Goal: Task Accomplishment & Management: Use online tool/utility

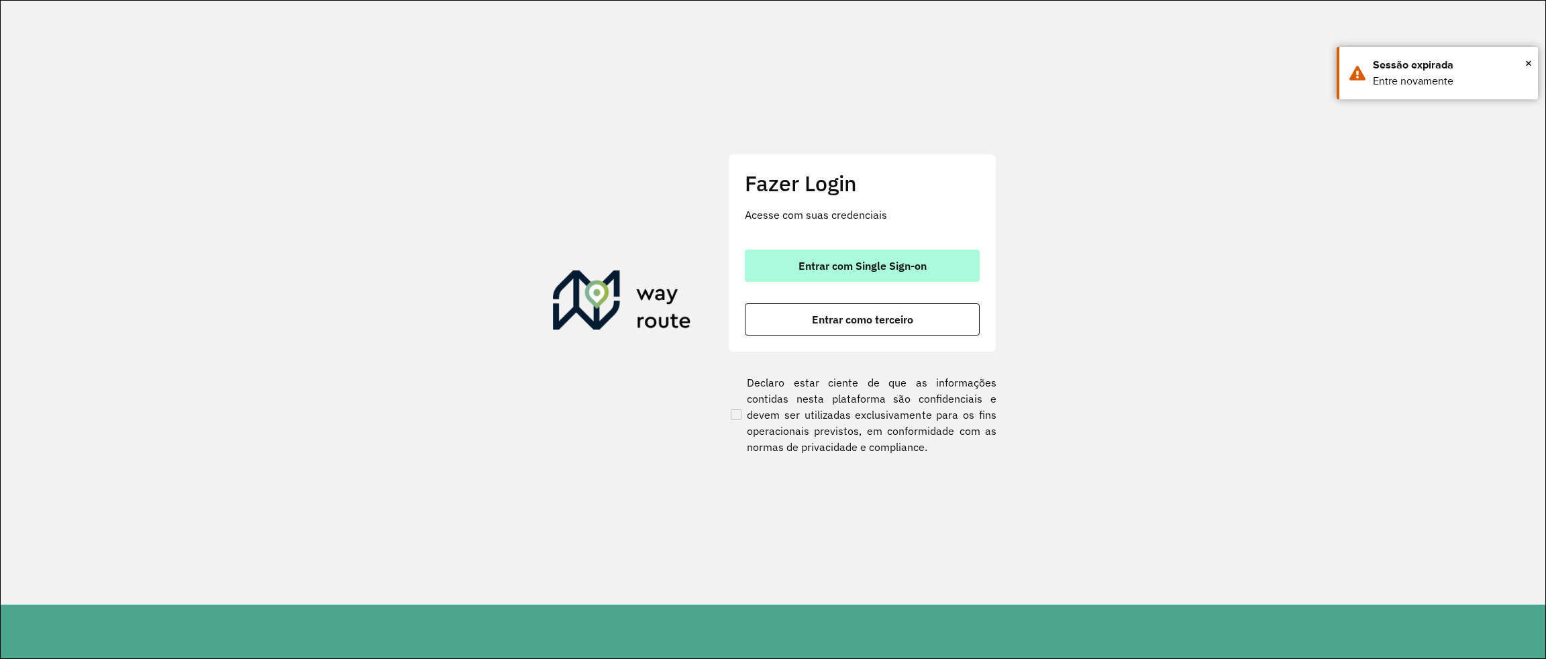
click at [873, 276] on button "Entrar com Single Sign-on" at bounding box center [862, 266] width 235 height 32
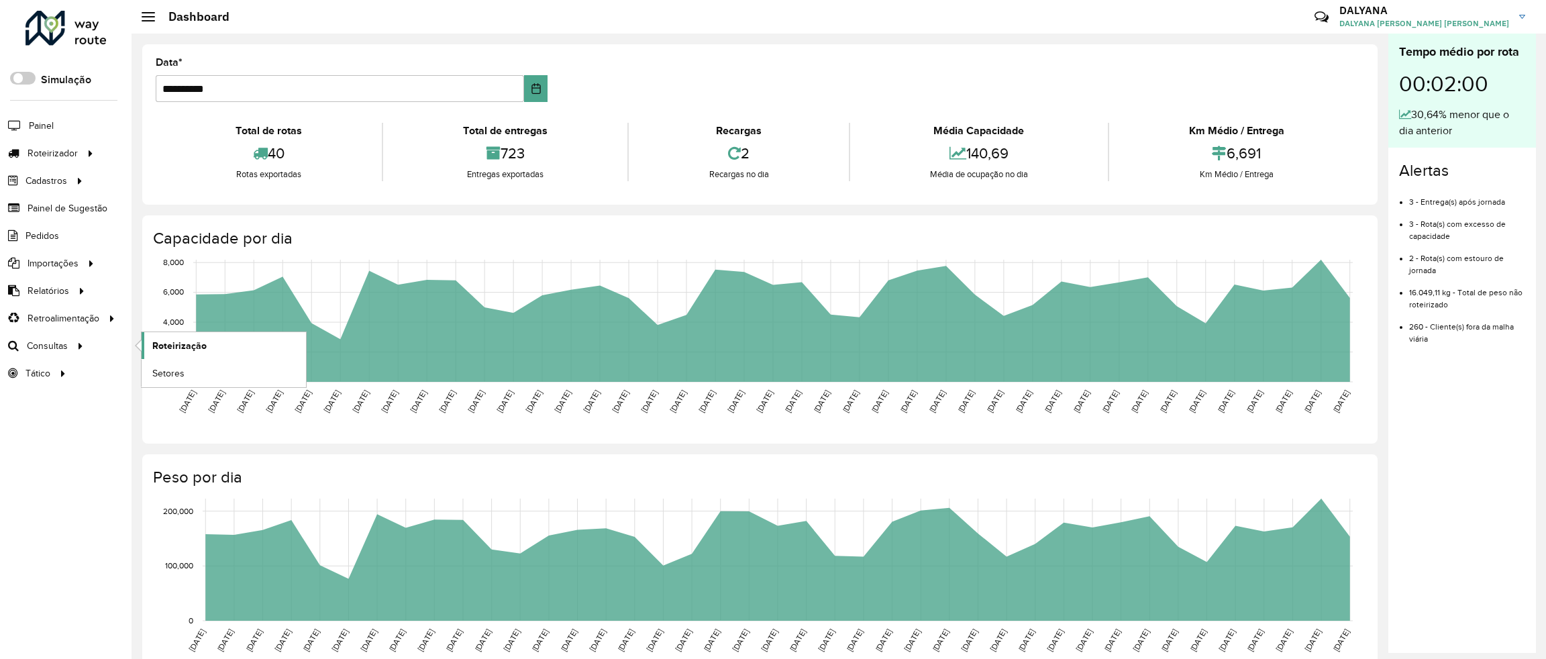
click at [176, 350] on span "Roteirização" at bounding box center [179, 346] width 54 height 14
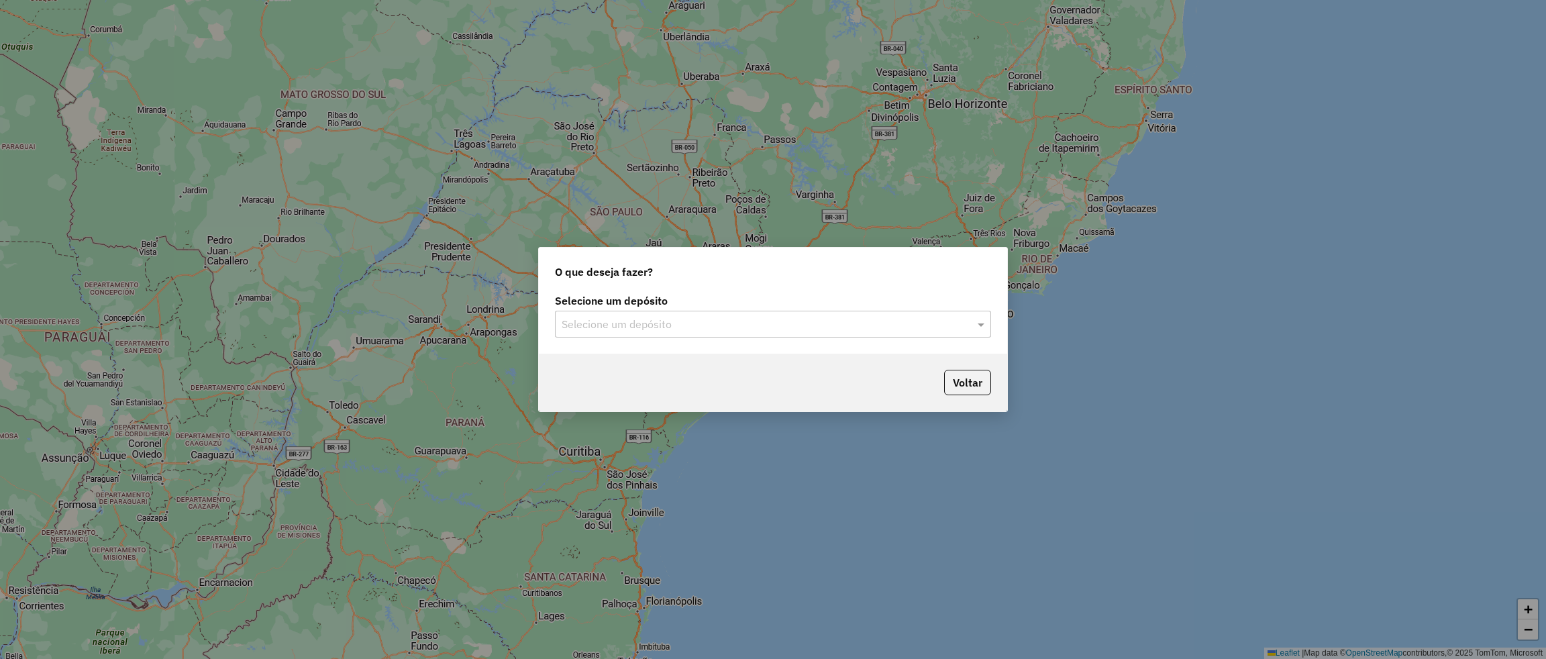
click at [771, 326] on input "text" at bounding box center [760, 325] width 396 height 16
click at [619, 368] on div "CDD [DATE] Novo" at bounding box center [773, 363] width 434 height 23
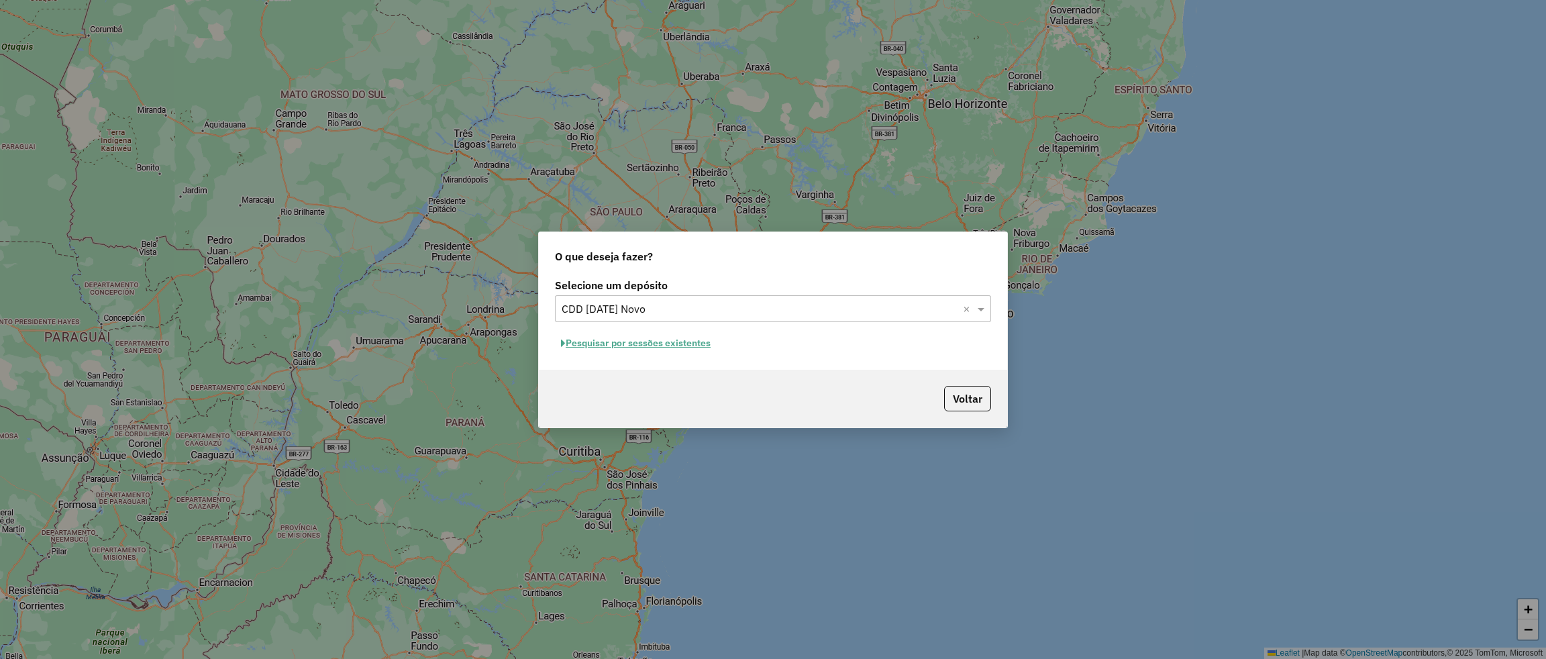
click at [620, 345] on button "Pesquisar por sessões existentes" at bounding box center [636, 343] width 162 height 21
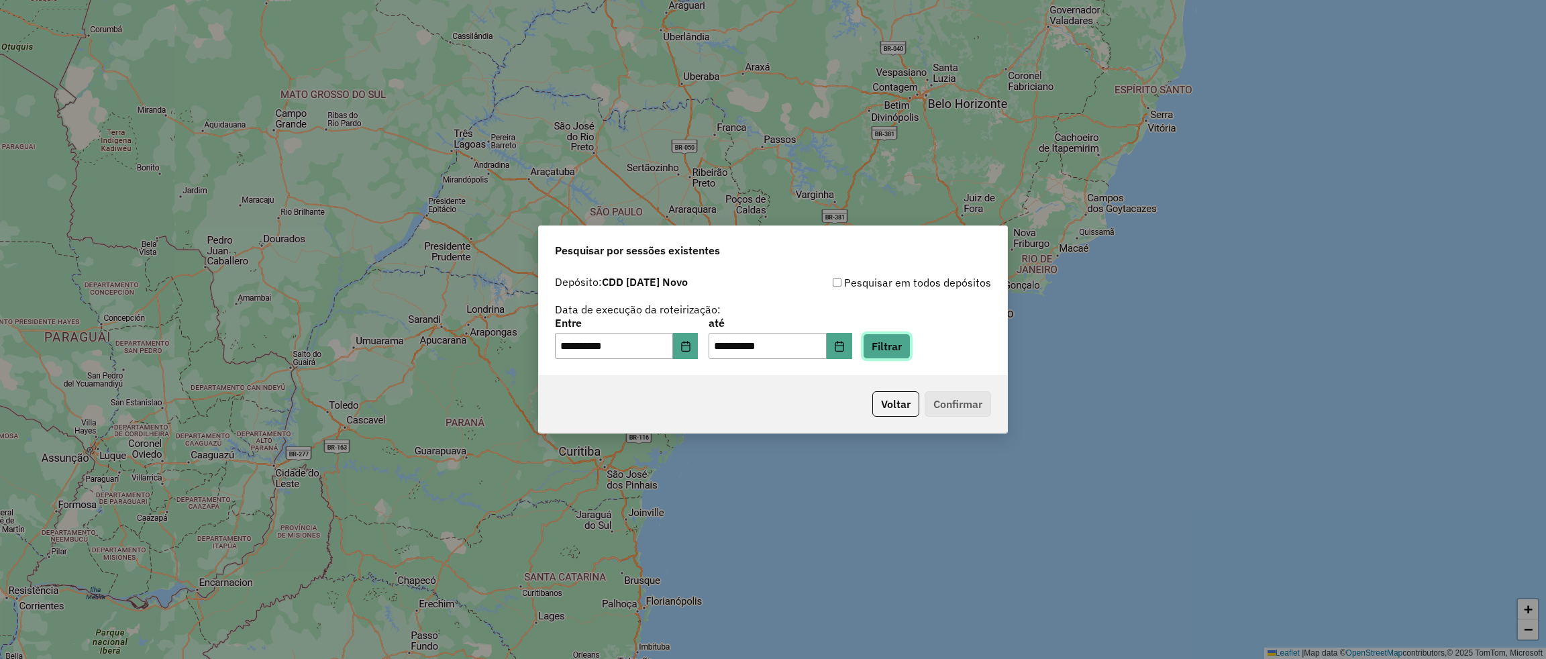
click at [910, 348] on button "Filtrar" at bounding box center [887, 345] width 48 height 25
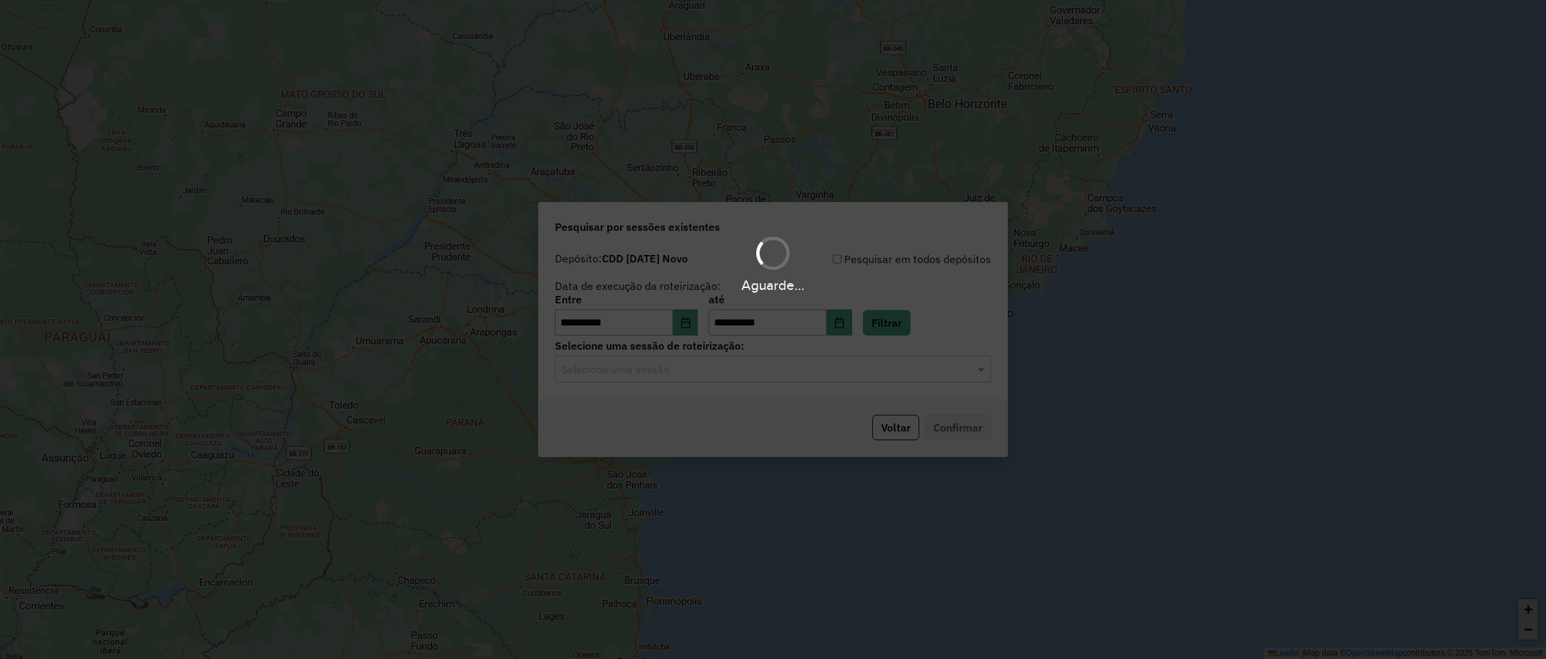
click at [765, 374] on input "text" at bounding box center [760, 370] width 396 height 16
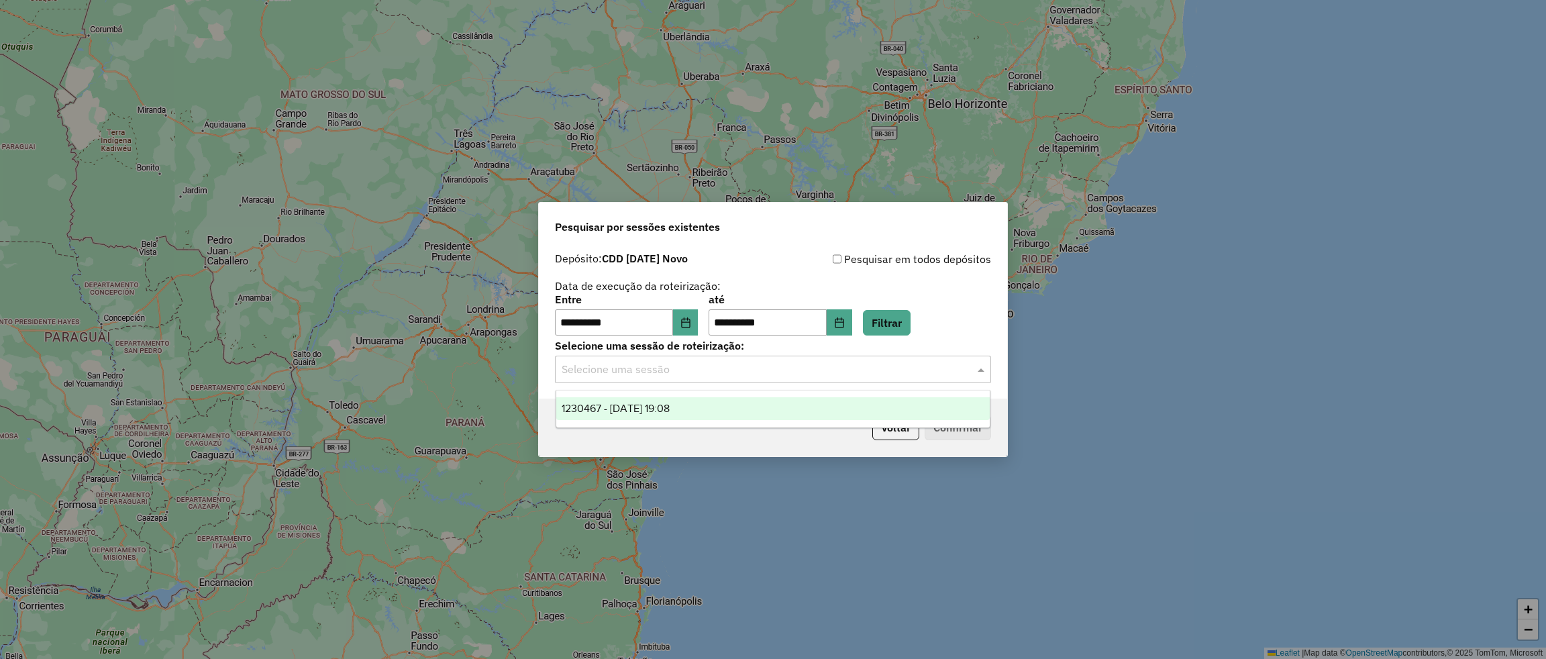
click at [648, 407] on span "1230467 - 16/08/2025 19:08" at bounding box center [616, 408] width 108 height 11
click at [950, 433] on button "Confirmar" at bounding box center [957, 427] width 66 height 25
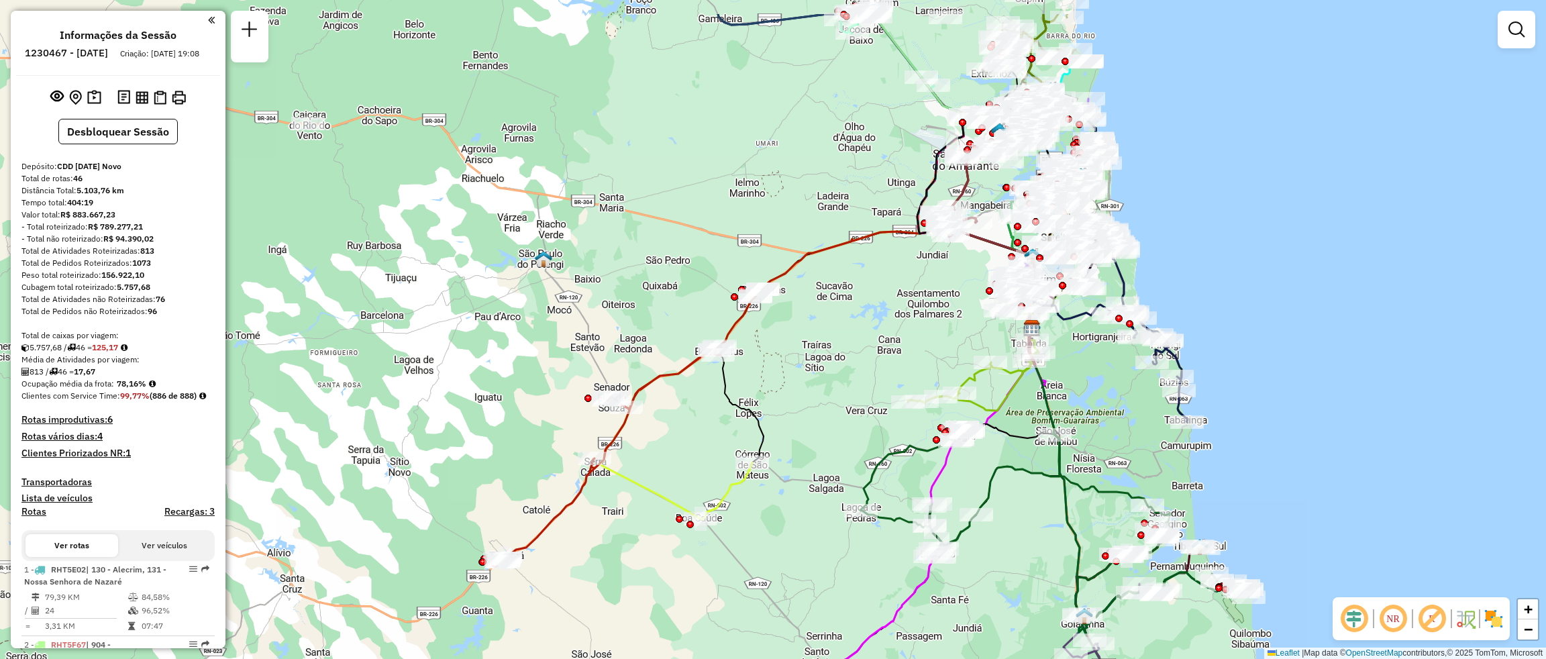
drag, startPoint x: 518, startPoint y: 272, endPoint x: 839, endPoint y: 352, distance: 331.1
click at [839, 352] on div "Janela de atendimento Grade de atendimento Capacidade Transportadoras Veículos …" at bounding box center [773, 329] width 1546 height 659
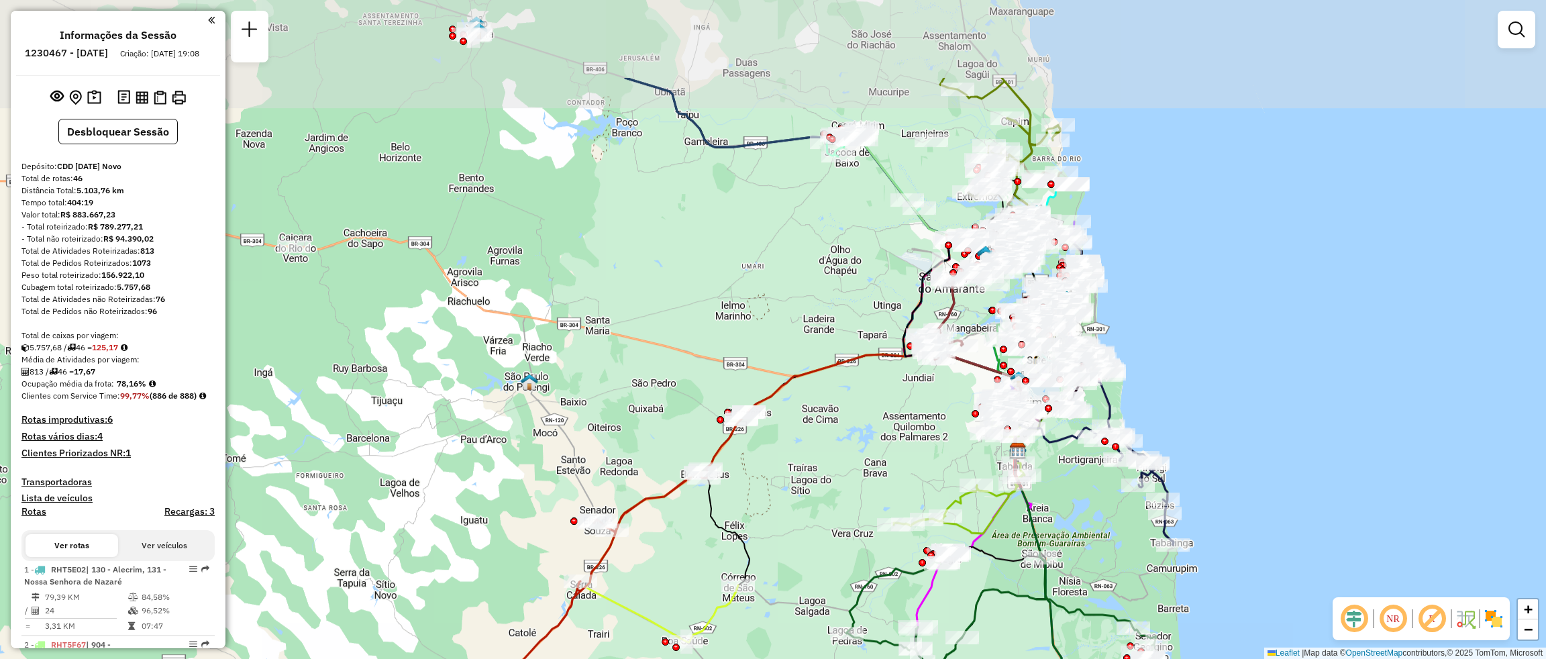
drag, startPoint x: 967, startPoint y: 310, endPoint x: 856, endPoint y: 453, distance: 181.3
click at [856, 453] on div "Janela de atendimento Grade de atendimento Capacidade Transportadoras Veículos …" at bounding box center [773, 329] width 1546 height 659
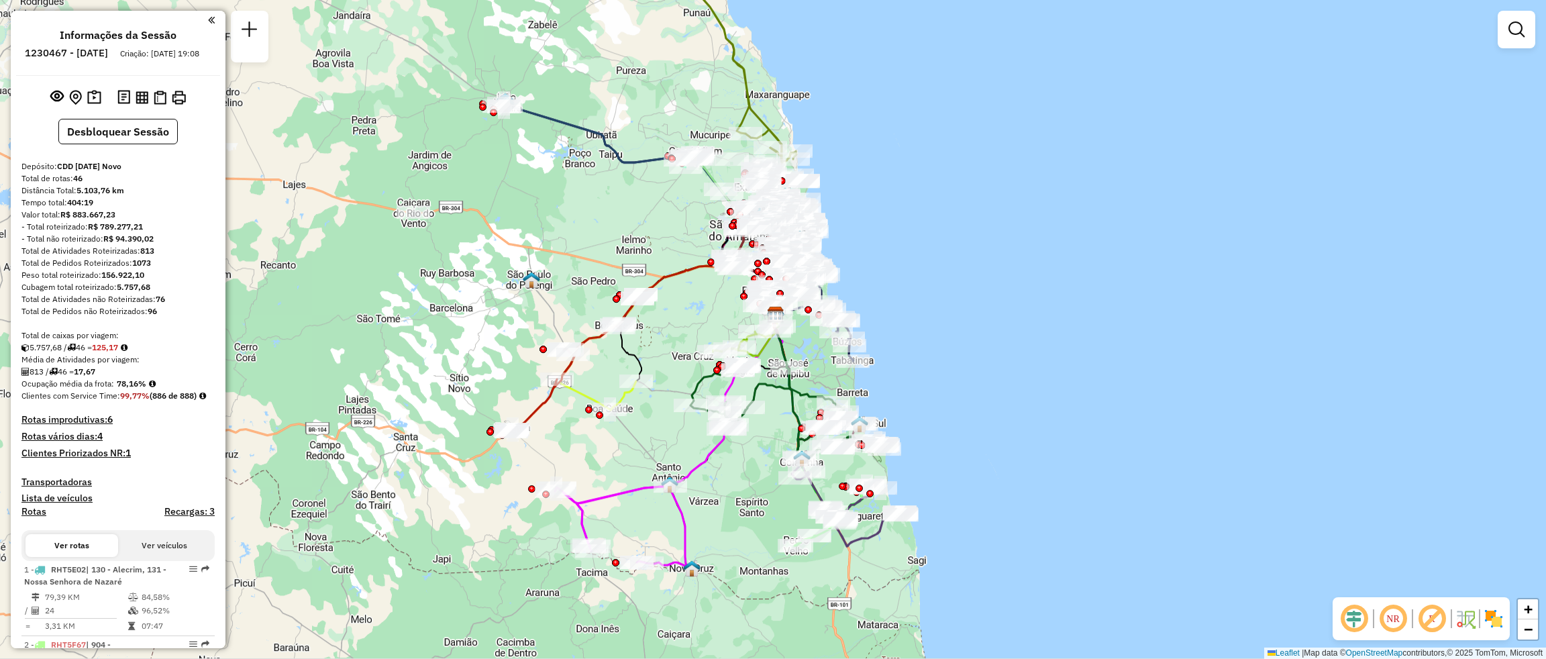
drag, startPoint x: 548, startPoint y: 199, endPoint x: 551, endPoint y: 168, distance: 31.7
click at [551, 168] on div "Janela de atendimento Grade de atendimento Capacidade Transportadoras Veículos …" at bounding box center [773, 329] width 1546 height 659
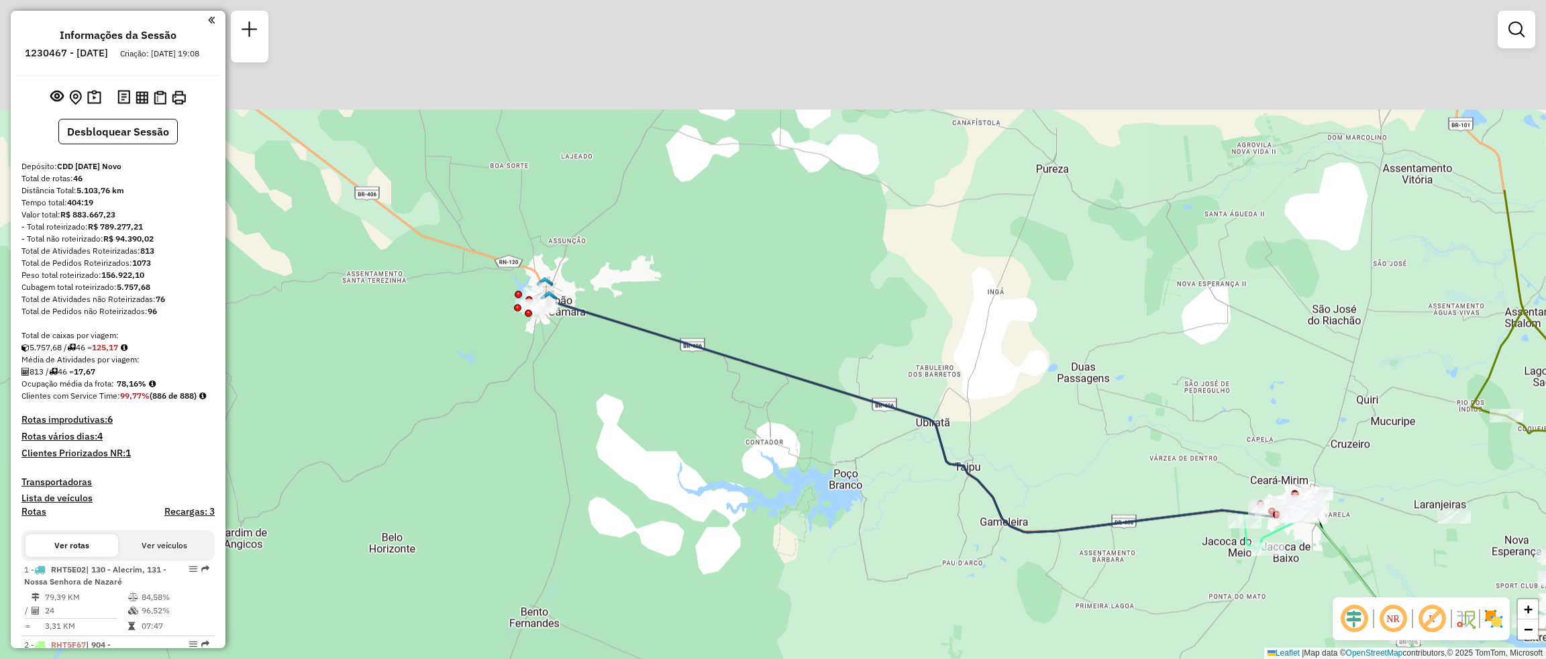
drag, startPoint x: 501, startPoint y: 101, endPoint x: 570, endPoint y: 357, distance: 264.6
click at [570, 357] on div "Janela de atendimento Grade de atendimento Capacidade Transportadoras Veículos …" at bounding box center [773, 329] width 1546 height 659
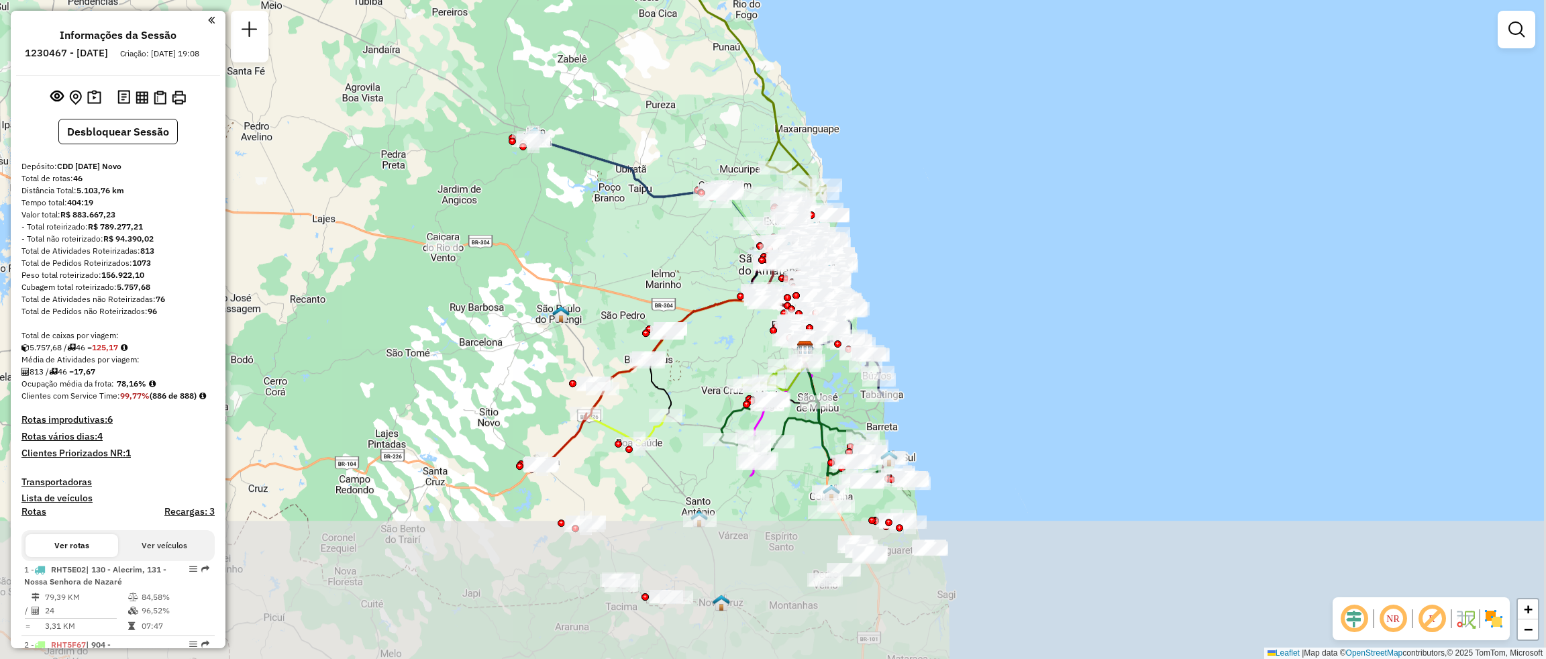
drag, startPoint x: 1061, startPoint y: 479, endPoint x: 652, endPoint y: 230, distance: 479.0
click at [652, 230] on div "Janela de atendimento Grade de atendimento Capacidade Transportadoras Veículos …" at bounding box center [773, 329] width 1546 height 659
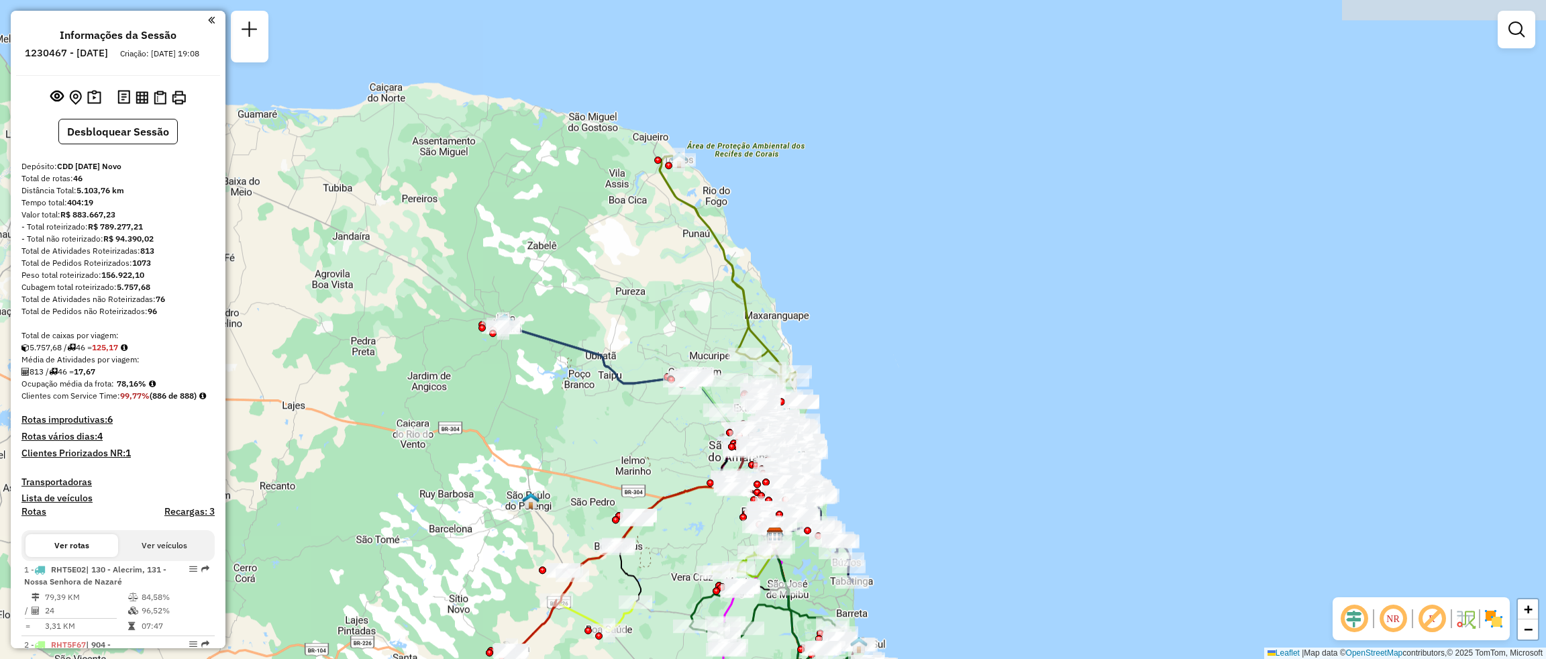
drag, startPoint x: 659, startPoint y: 77, endPoint x: 629, endPoint y: 264, distance: 188.9
click at [629, 264] on div "Janela de atendimento Grade de atendimento Capacidade Transportadoras Veículos …" at bounding box center [773, 329] width 1546 height 659
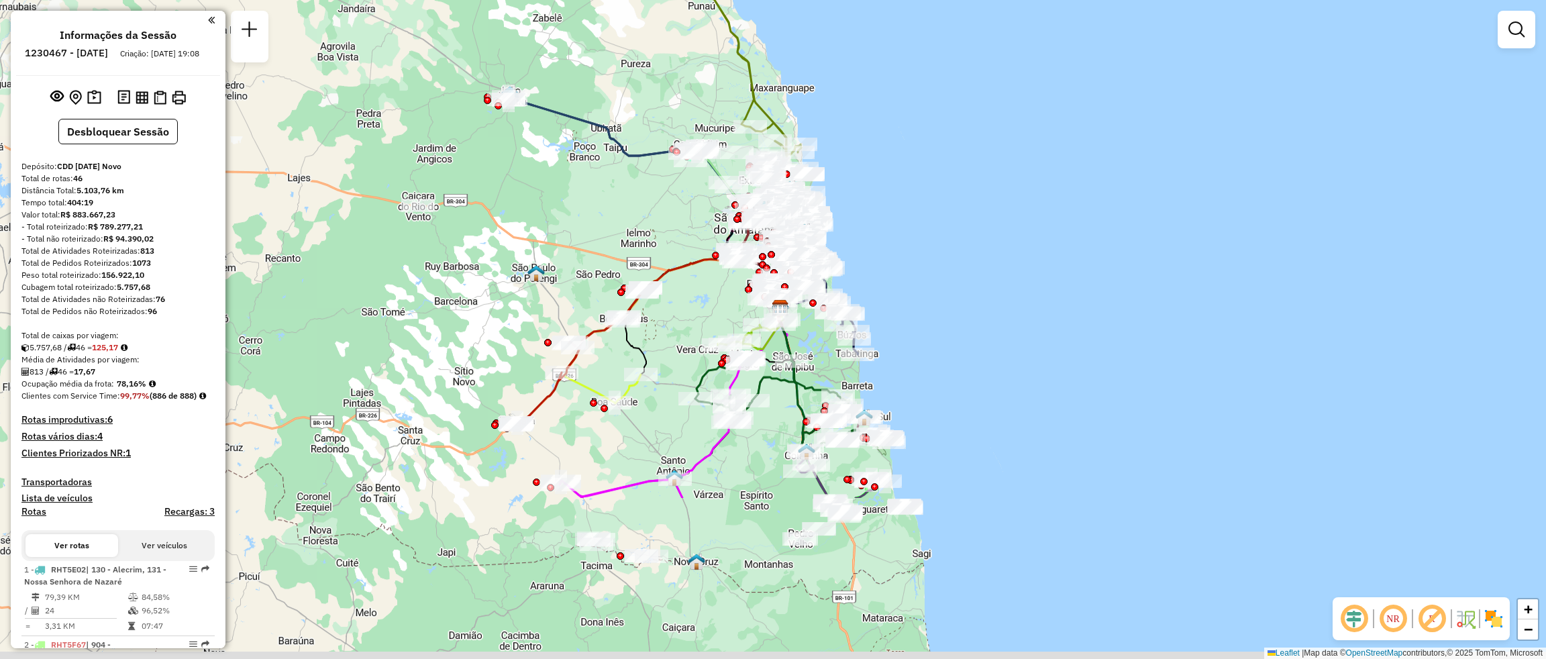
drag, startPoint x: 623, startPoint y: 463, endPoint x: 643, endPoint y: 153, distance: 310.6
click at [643, 153] on div "Janela de atendimento Grade de atendimento Capacidade Transportadoras Veículos …" at bounding box center [773, 329] width 1546 height 659
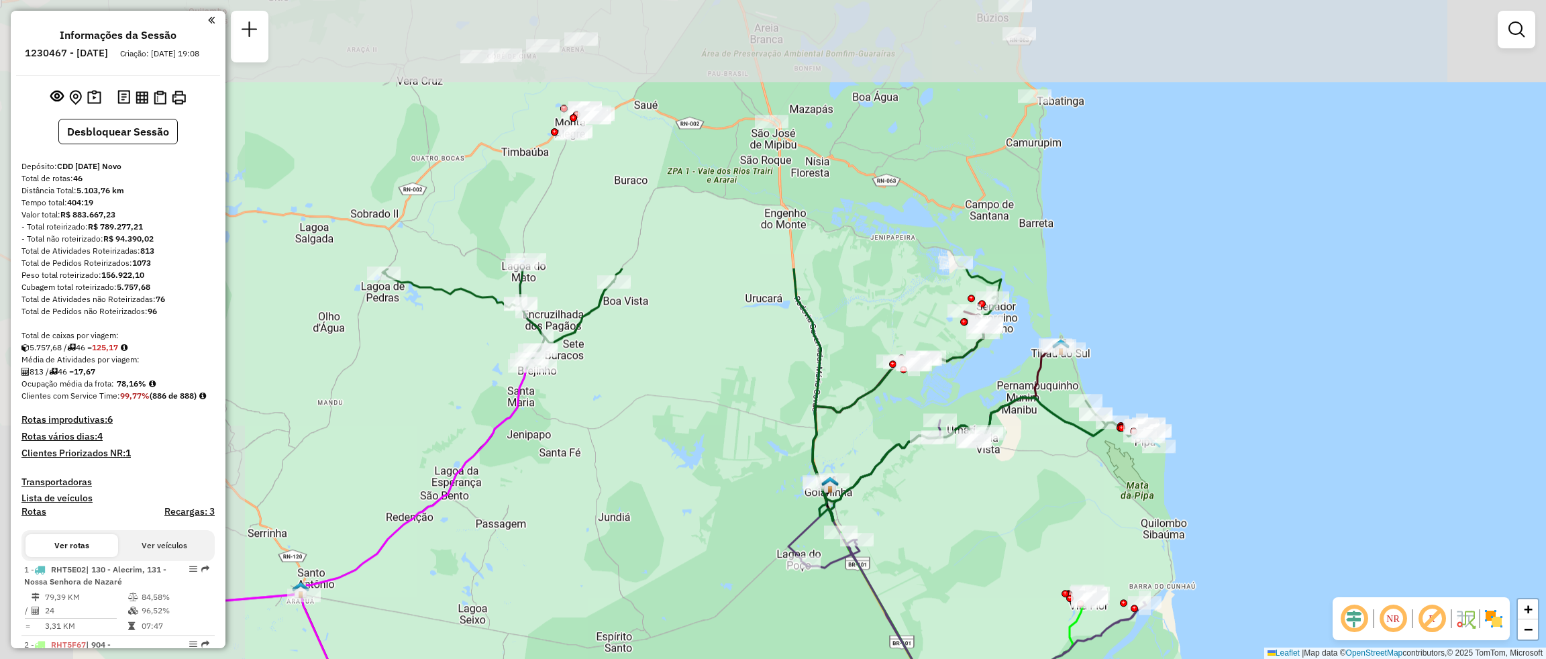
drag, startPoint x: 630, startPoint y: 200, endPoint x: 936, endPoint y: 534, distance: 453.0
click at [936, 534] on div "Janela de atendimento Grade de atendimento Capacidade Transportadoras Veículos …" at bounding box center [773, 329] width 1546 height 659
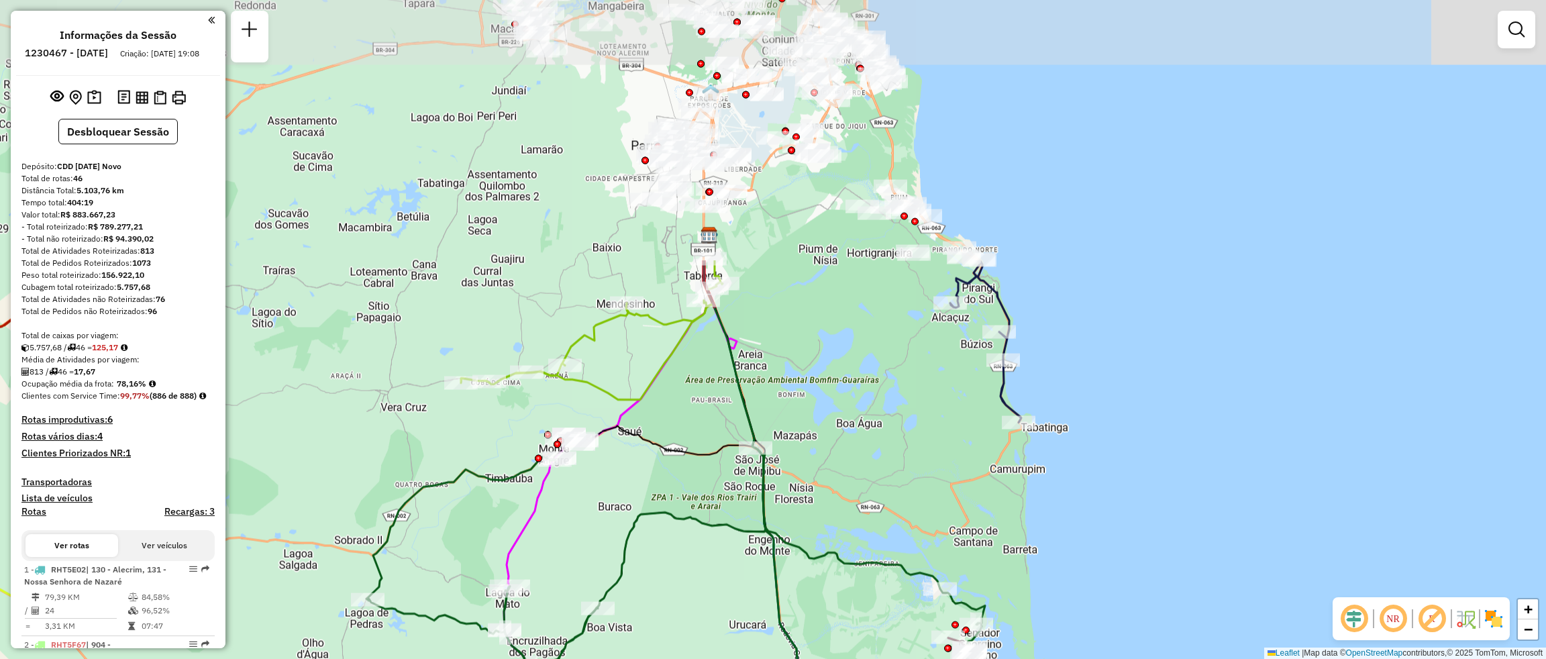
drag, startPoint x: 745, startPoint y: 236, endPoint x: 729, endPoint y: 564, distance: 327.8
click at [729, 564] on div "Janela de atendimento Grade de atendimento Capacidade Transportadoras Veículos …" at bounding box center [773, 329] width 1546 height 659
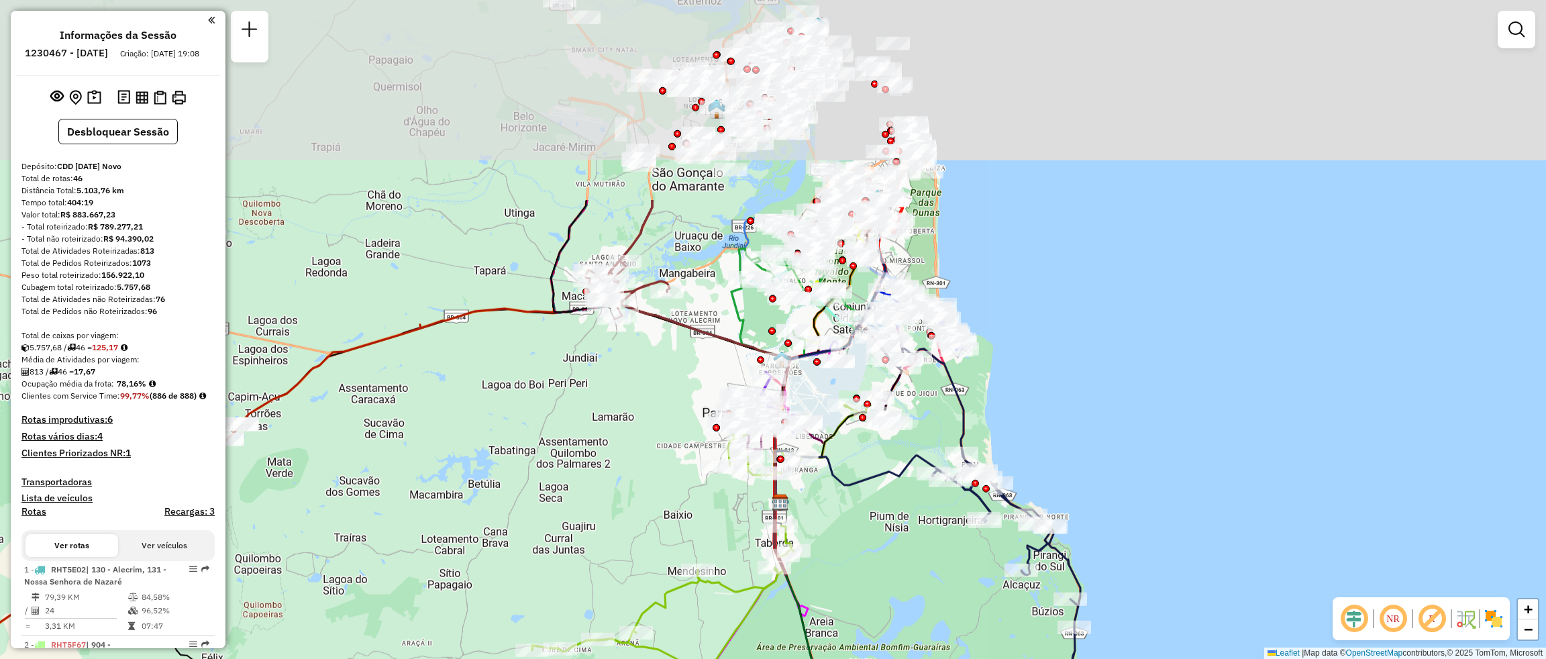
drag, startPoint x: 849, startPoint y: 264, endPoint x: 922, endPoint y: 537, distance: 282.7
click at [922, 537] on div "Janela de atendimento Grade de atendimento Capacidade Transportadoras Veículos …" at bounding box center [773, 329] width 1546 height 659
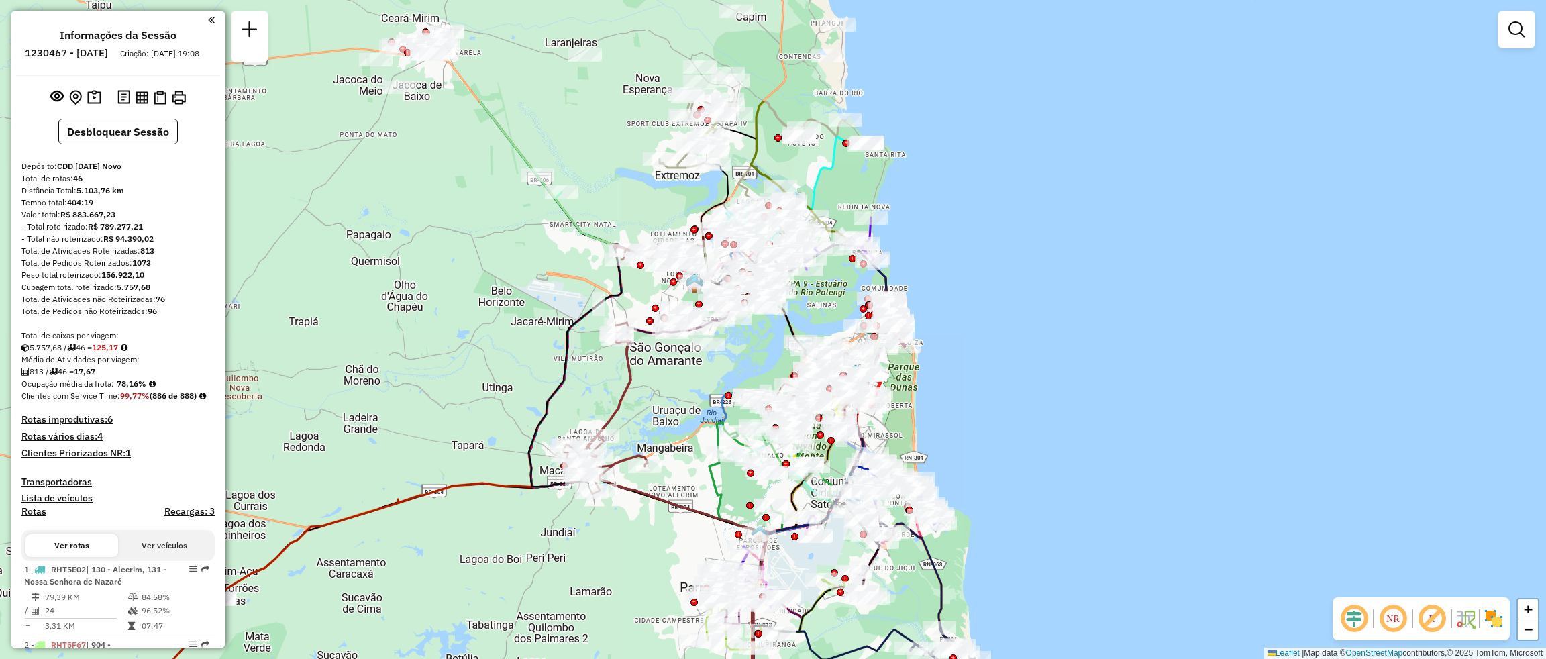
drag, startPoint x: 626, startPoint y: 437, endPoint x: 602, endPoint y: 608, distance: 172.8
click at [602, 608] on div "Janela de atendimento Grade de atendimento Capacidade Transportadoras Veículos …" at bounding box center [773, 329] width 1546 height 659
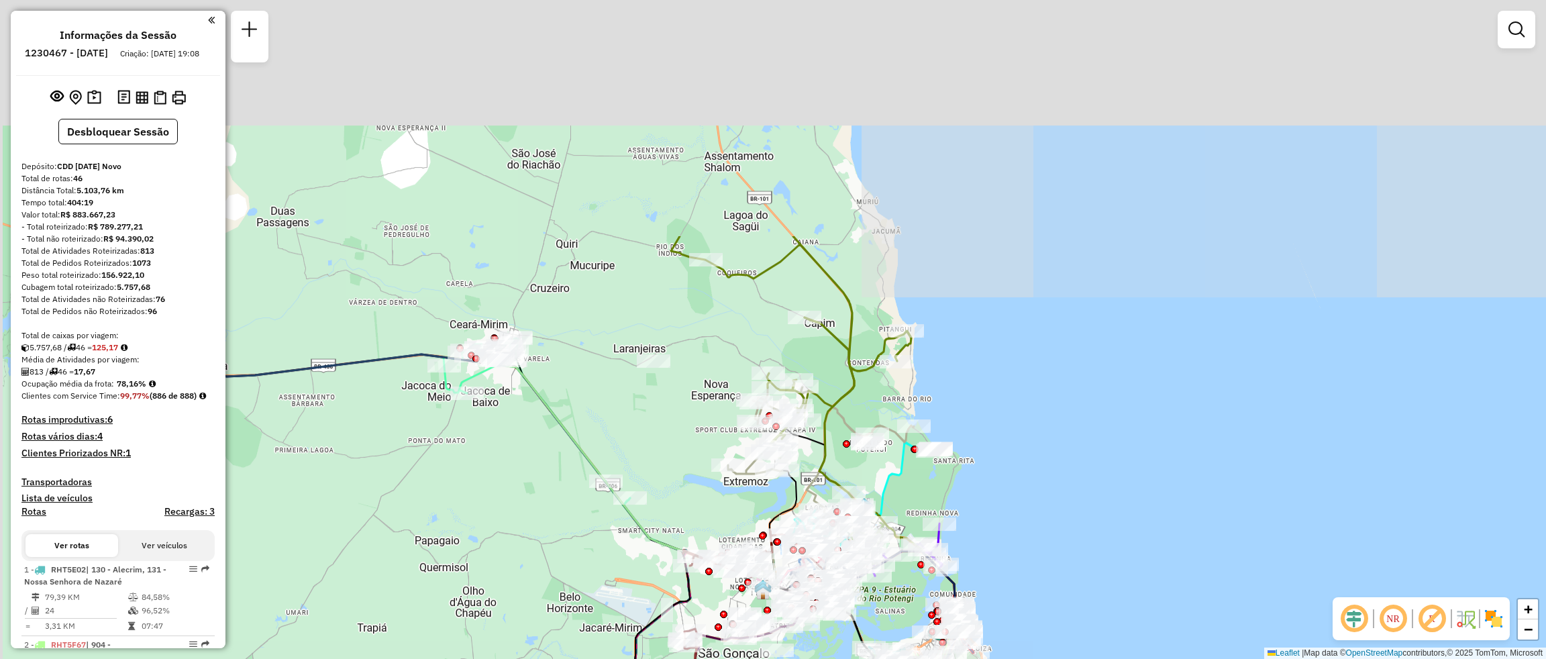
drag, startPoint x: 399, startPoint y: 248, endPoint x: 468, endPoint y: 549, distance: 309.5
click at [468, 549] on div "Janela de atendimento Grade de atendimento Capacidade Transportadoras Veículos …" at bounding box center [773, 329] width 1546 height 659
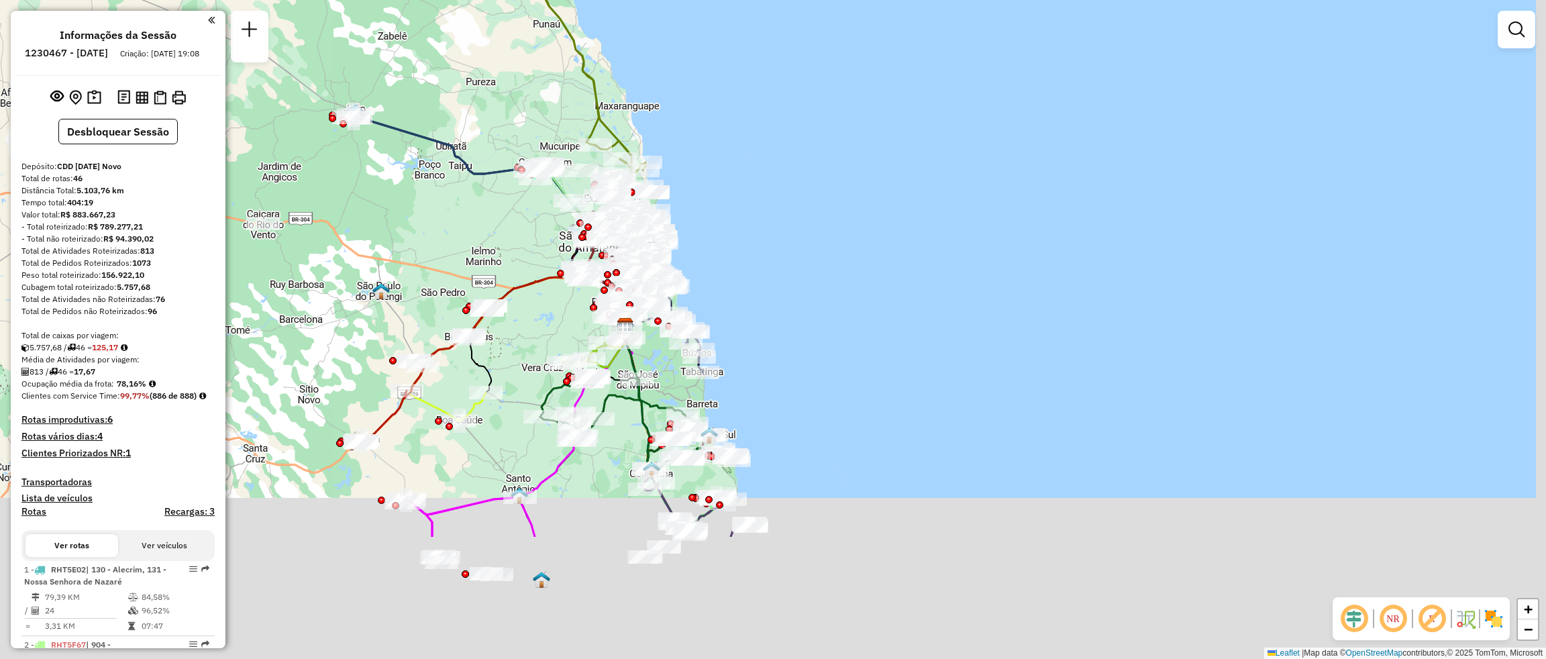
drag, startPoint x: 447, startPoint y: 439, endPoint x: 403, endPoint y: 156, distance: 287.2
click at [403, 163] on div "Janela de atendimento Grade de atendimento Capacidade Transportadoras Veículos …" at bounding box center [773, 329] width 1546 height 659
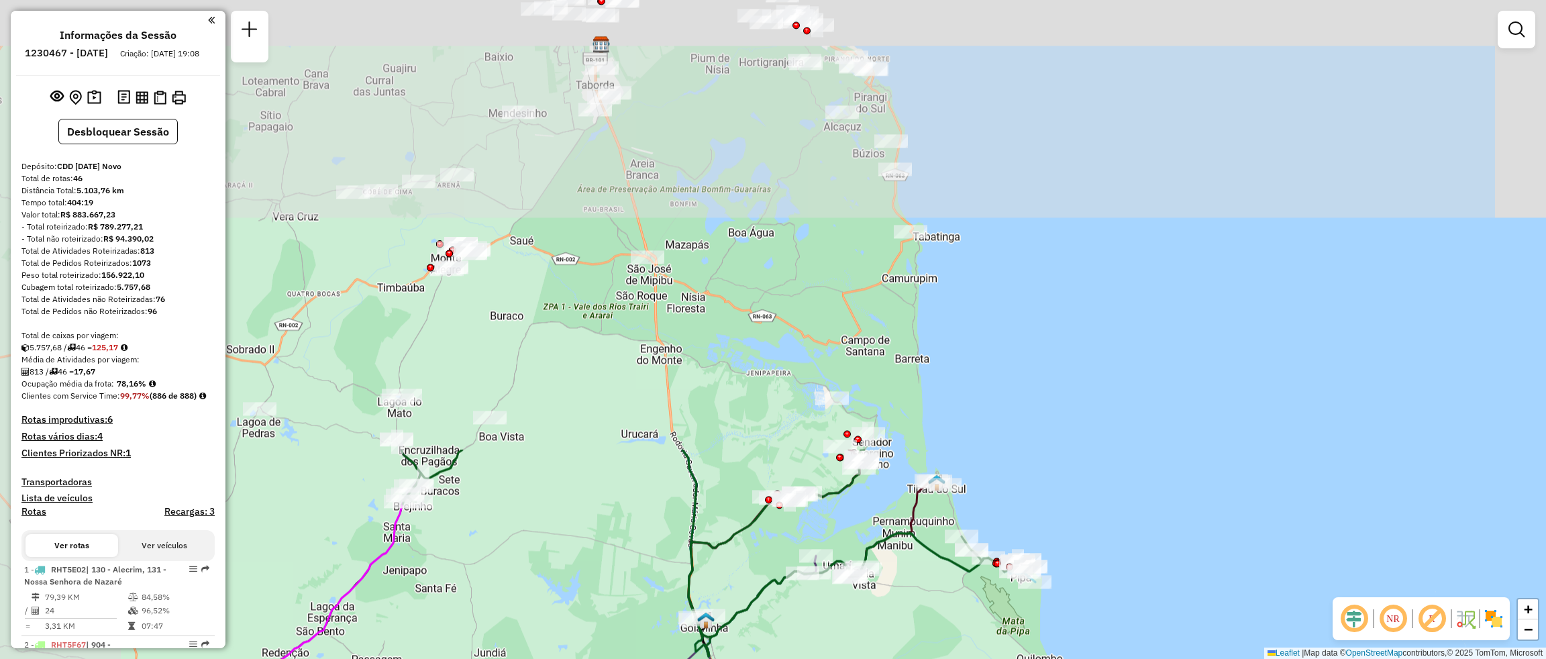
drag, startPoint x: 656, startPoint y: 155, endPoint x: 873, endPoint y: 698, distance: 585.2
click at [873, 658] on html "Aguarde... Pop-up bloqueado! Seu navegador bloqueou automáticamente a abertura …" at bounding box center [773, 329] width 1546 height 659
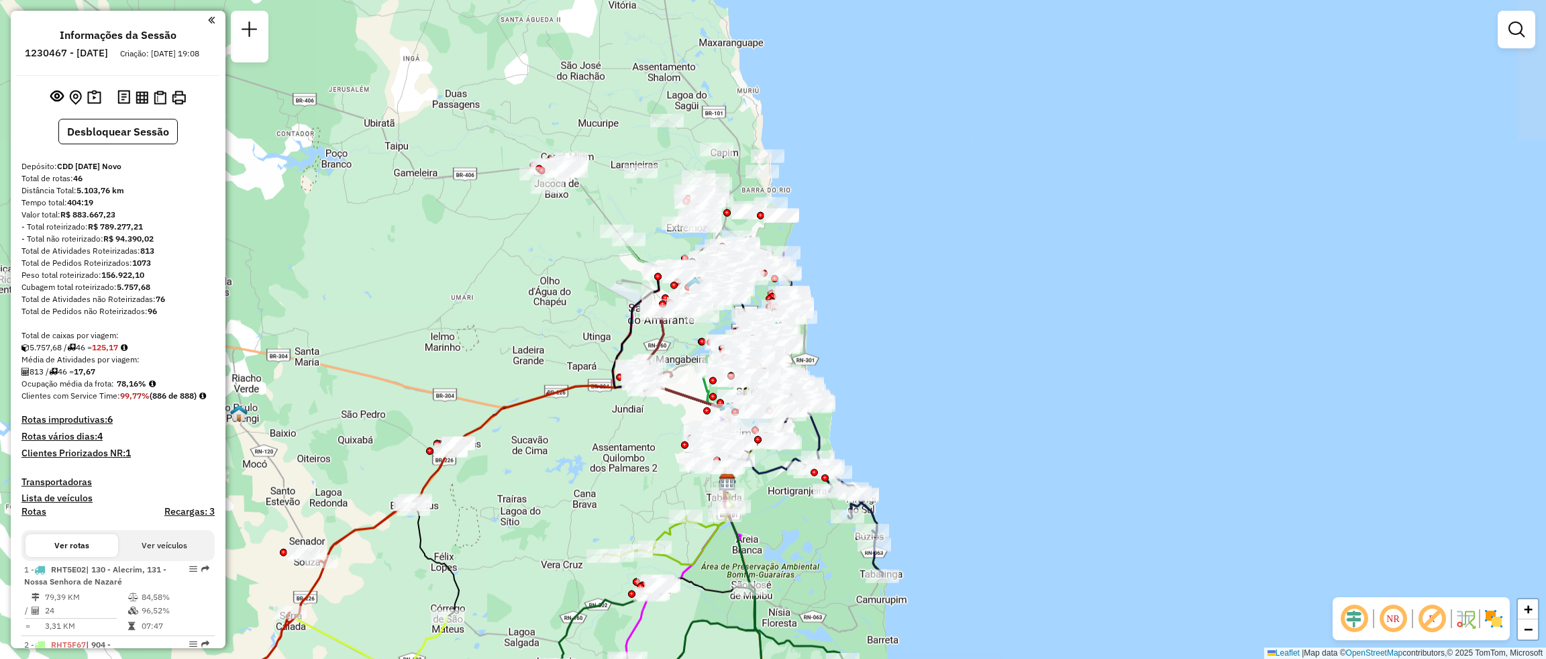
drag, startPoint x: 616, startPoint y: 185, endPoint x: 539, endPoint y: 495, distance: 319.2
click at [539, 495] on div "Janela de atendimento Grade de atendimento Capacidade Transportadoras Veículos …" at bounding box center [773, 329] width 1546 height 659
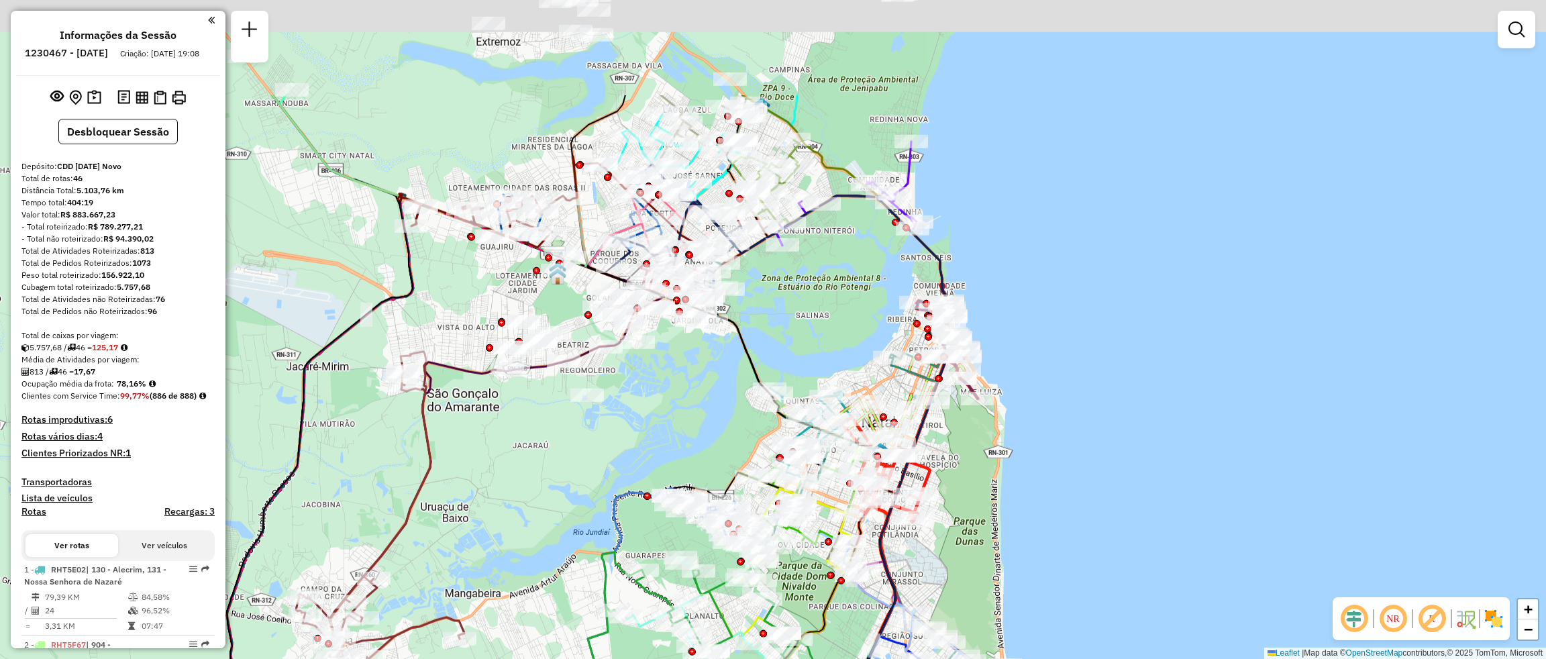
drag, startPoint x: 785, startPoint y: 220, endPoint x: 656, endPoint y: 381, distance: 206.2
click at [656, 381] on div "Janela de atendimento Grade de atendimento Capacidade Transportadoras Veículos …" at bounding box center [773, 329] width 1546 height 659
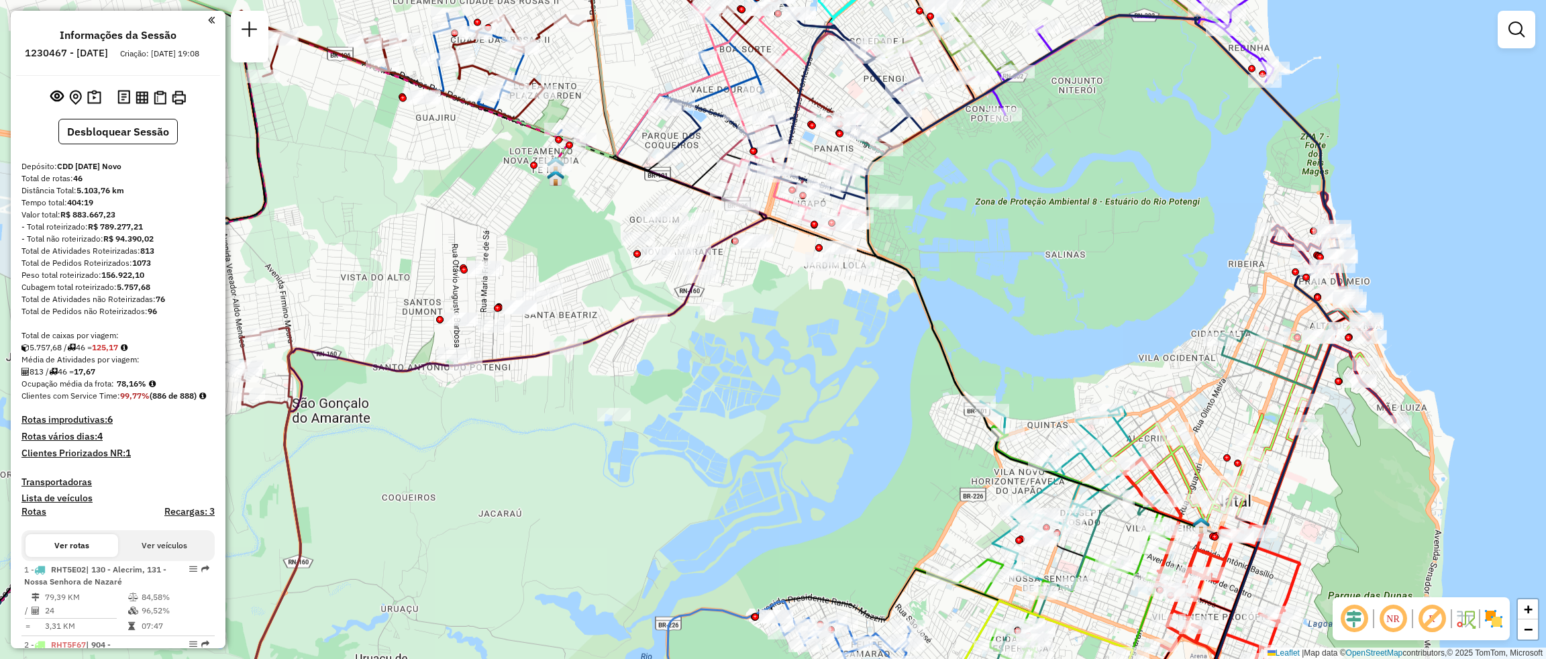
drag, startPoint x: 566, startPoint y: 443, endPoint x: 709, endPoint y: 449, distance: 143.7
click at [709, 449] on div "Janela de atendimento Grade de atendimento Capacidade Transportadoras Veículos …" at bounding box center [773, 329] width 1546 height 659
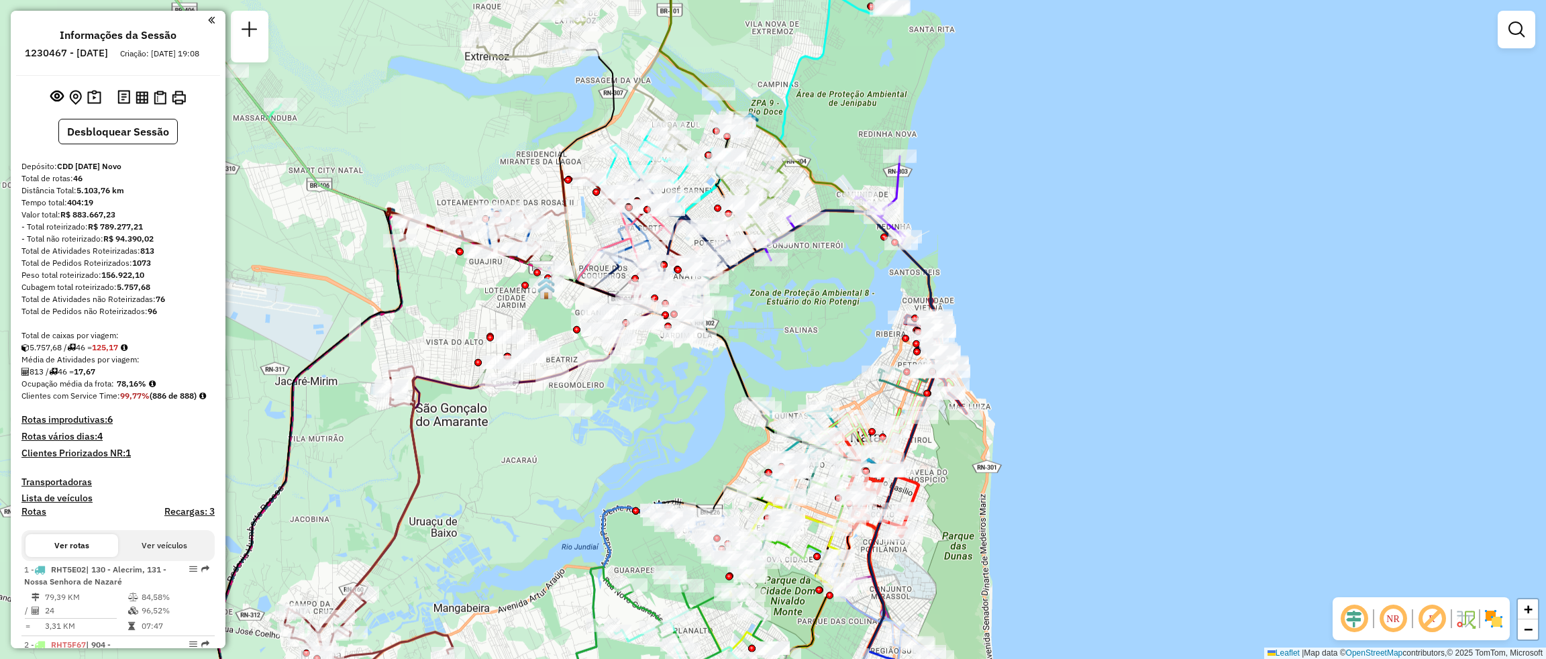
drag, startPoint x: 531, startPoint y: 517, endPoint x: 551, endPoint y: 483, distance: 39.7
click at [551, 483] on div "Janela de atendimento Grade de atendimento Capacidade Transportadoras Veículos …" at bounding box center [773, 329] width 1546 height 659
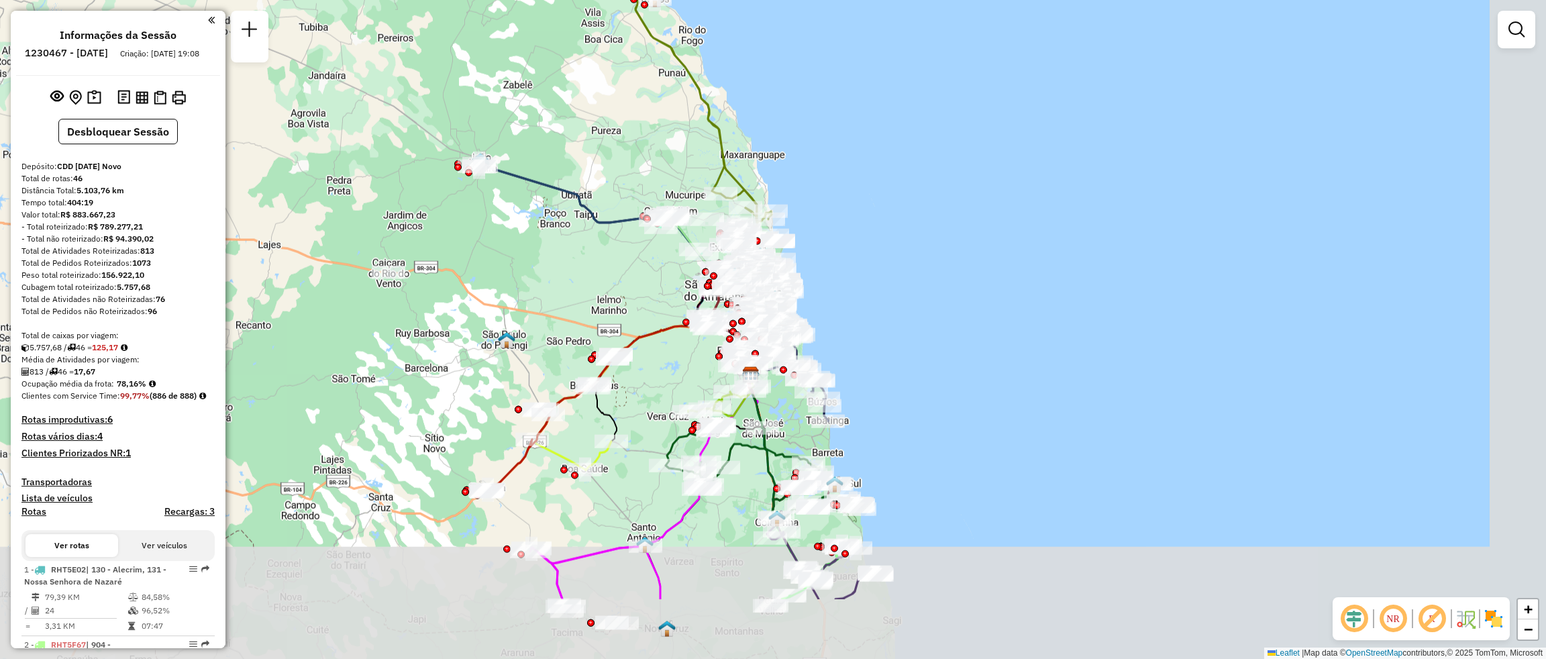
drag, startPoint x: 654, startPoint y: 435, endPoint x: 499, endPoint y: 219, distance: 265.9
click at [501, 242] on div "Janela de atendimento Grade de atendimento Capacidade Transportadoras Veículos …" at bounding box center [773, 329] width 1546 height 659
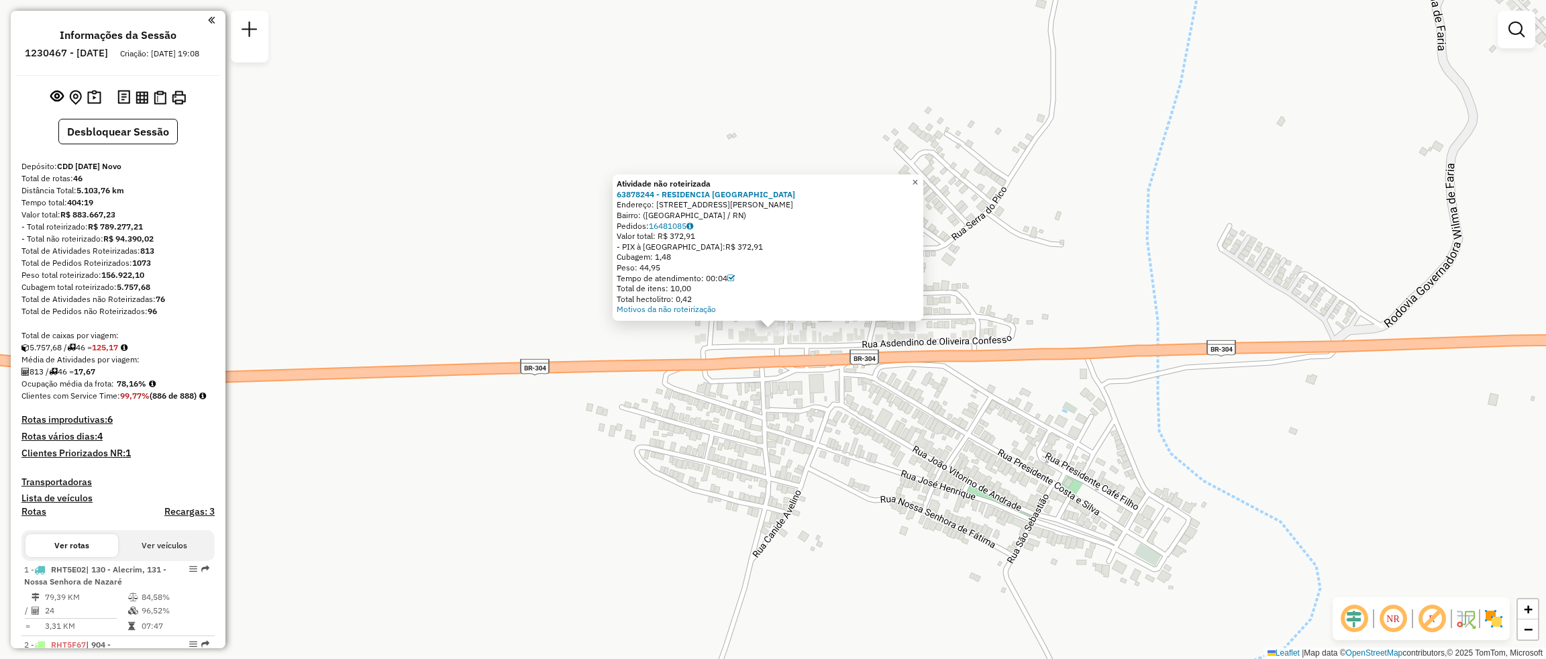
click at [918, 178] on span "×" at bounding box center [915, 181] width 6 height 11
